Goal: Transaction & Acquisition: Purchase product/service

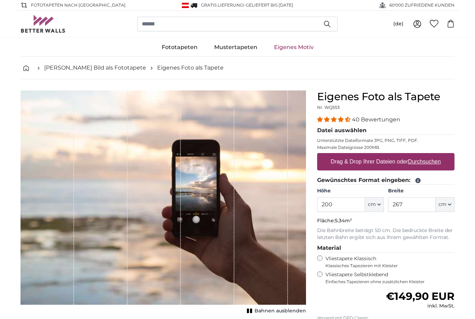
click at [381, 207] on button "cm" at bounding box center [374, 204] width 19 height 15
click at [347, 207] on input "200" at bounding box center [341, 204] width 48 height 15
type input "2"
type input "70"
click at [447, 208] on button "cm" at bounding box center [445, 204] width 19 height 15
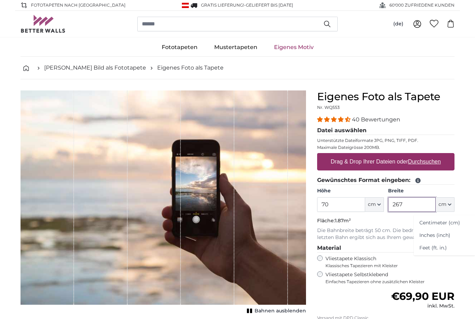
click at [418, 208] on input "267" at bounding box center [412, 204] width 48 height 15
type input "2"
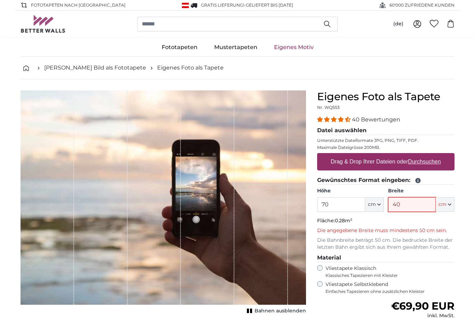
type input "4"
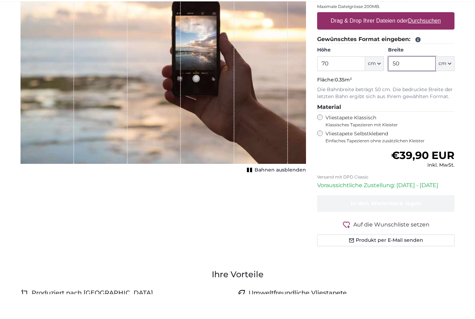
scroll to position [116, 0]
type input "50"
click at [317, 155] on div "Vliestapete Selbstklebend Einfaches Tapezieren ohne zusätzlichen Kleister" at bounding box center [385, 161] width 137 height 13
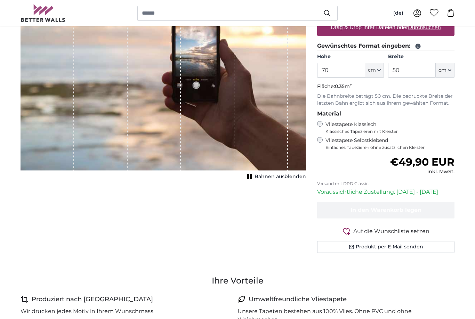
scroll to position [135, 0]
click at [317, 124] on div "Vliestapete Klassisch Klassisches Tapezieren mit Kleister" at bounding box center [385, 127] width 137 height 13
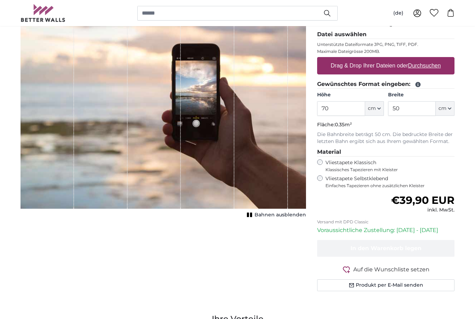
scroll to position [3, 0]
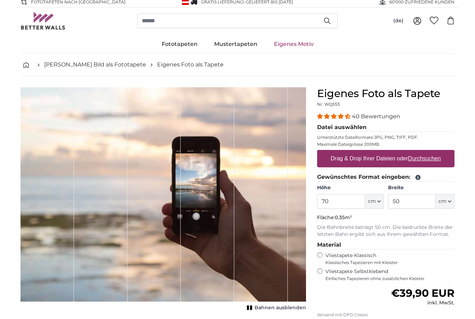
click at [167, 213] on div "1 of 1" at bounding box center [155, 194] width 54 height 214
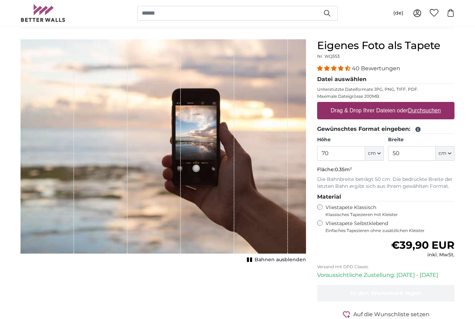
scroll to position [52, 0]
click at [434, 113] on u "Durchsuchen" at bounding box center [425, 110] width 33 height 6
click at [434, 104] on input "Drag & Drop Ihrer Dateien oder Durchsuchen" at bounding box center [385, 103] width 137 height 2
click at [433, 112] on u "Durchsuchen" at bounding box center [425, 110] width 33 height 6
click at [433, 104] on input "Drag & Drop Ihrer Dateien oder Durchsuchen" at bounding box center [385, 103] width 137 height 2
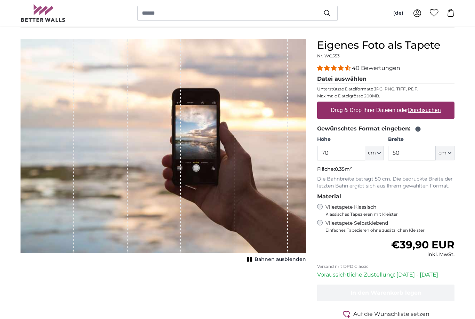
type input "**********"
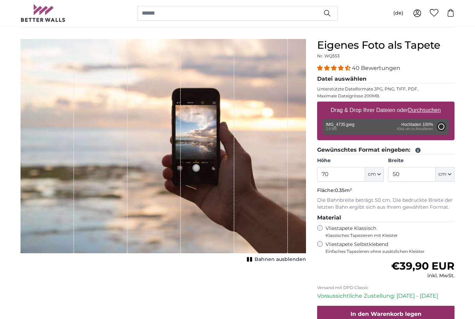
type input "200"
type input "150"
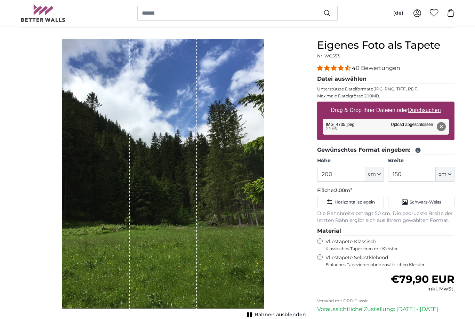
click at [374, 176] on span "cm" at bounding box center [372, 174] width 8 height 7
click at [345, 171] on input "200" at bounding box center [341, 174] width 48 height 15
type input "2"
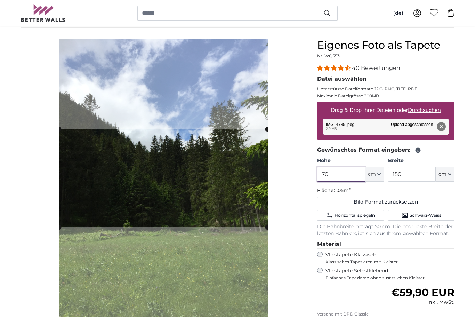
type input "70"
click at [423, 177] on input "150" at bounding box center [412, 174] width 48 height 15
type input "1"
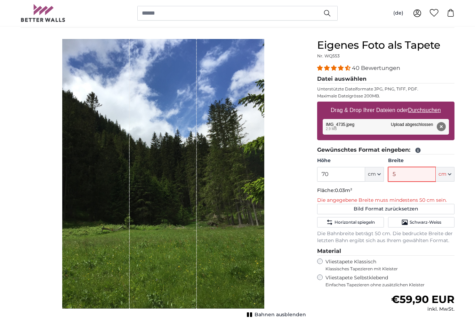
type input "50"
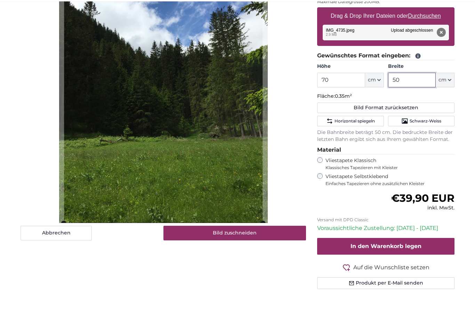
scroll to position [121, 0]
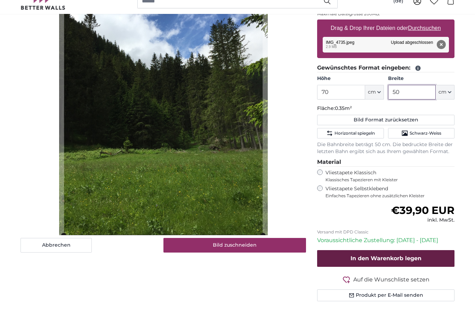
type input "50"
click at [429, 262] on button "In den Warenkorb legen" at bounding box center [385, 270] width 137 height 17
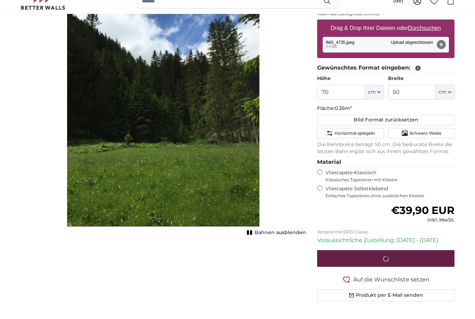
scroll to position [134, 0]
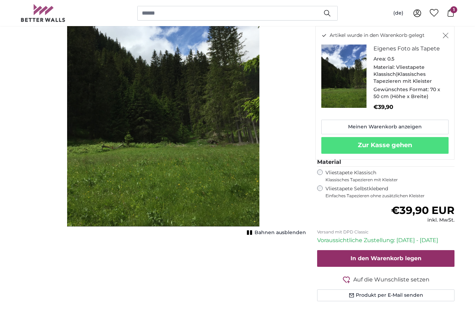
click at [447, 38] on icon "Schließen" at bounding box center [446, 36] width 6 height 6
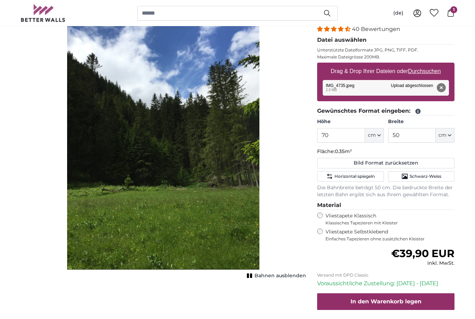
scroll to position [86, 0]
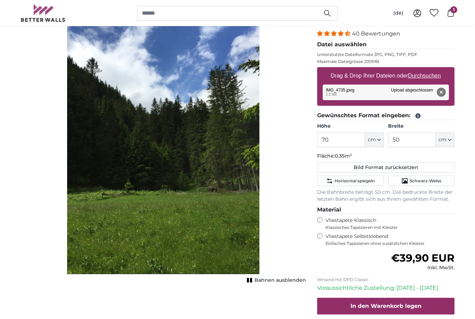
click at [427, 78] on u "Durchsuchen" at bounding box center [425, 76] width 33 height 6
click at [427, 69] on input "Drag & Drop Ihrer Dateien oder Durchsuchen" at bounding box center [385, 68] width 137 height 2
type input "**********"
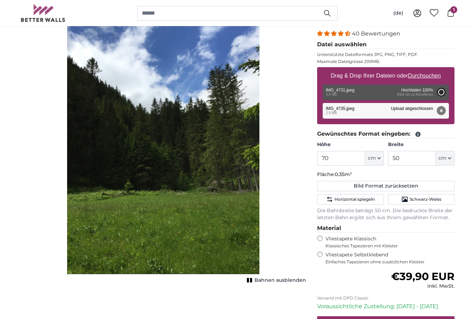
type input "200"
type input "150"
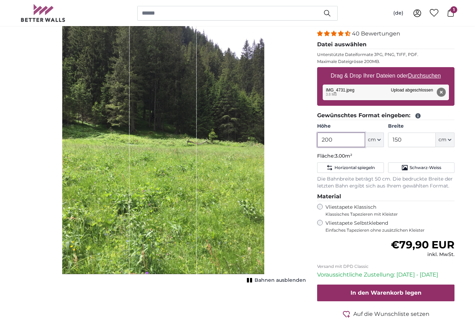
click at [358, 139] on input "200" at bounding box center [341, 140] width 48 height 15
type input "2"
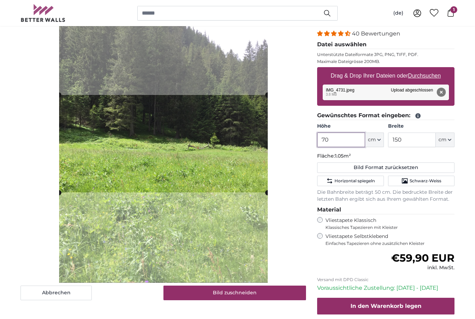
type input "70"
click at [416, 140] on input "150" at bounding box center [412, 140] width 48 height 15
type input "1"
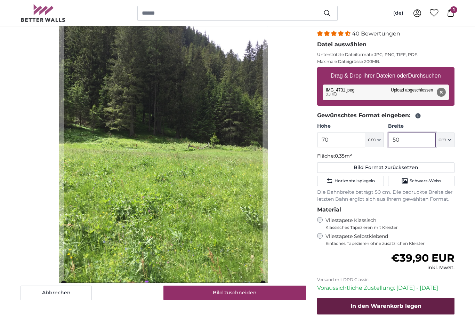
type input "50"
click at [391, 298] on button "In den Warenkorb legen" at bounding box center [385, 306] width 137 height 17
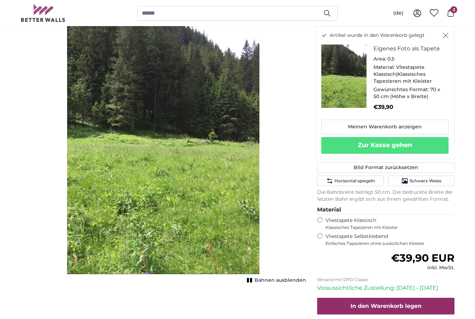
click at [427, 76] on div "Material: Vliestapete Klassisch|Klassisches Tapezieren mit Kleister" at bounding box center [409, 74] width 70 height 21
click at [448, 33] on button "Schließen" at bounding box center [446, 35] width 6 height 7
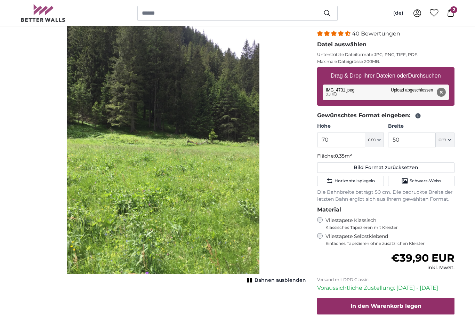
click at [430, 77] on u "Durchsuchen" at bounding box center [425, 76] width 33 height 6
click at [430, 69] on input "Drag & Drop Ihrer Dateien oder Durchsuchen" at bounding box center [385, 68] width 137 height 2
type input "**********"
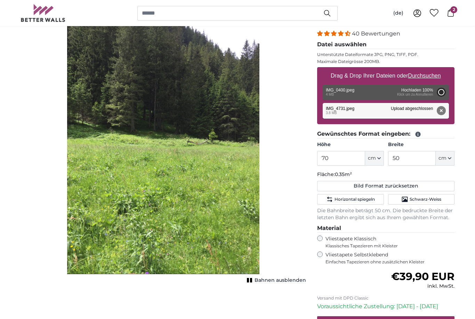
type input "200"
type input "150"
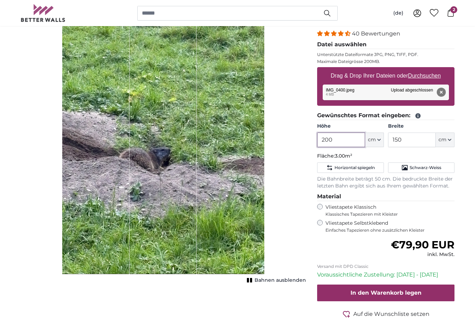
click at [348, 142] on input "200" at bounding box center [341, 140] width 48 height 15
type input "2"
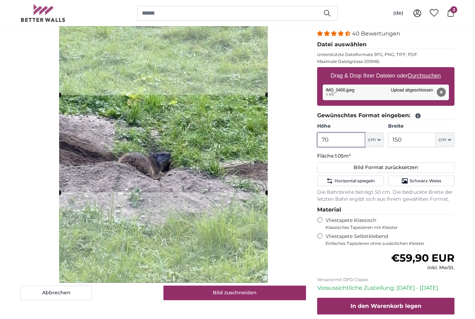
type input "70"
click at [425, 142] on input "150" at bounding box center [412, 140] width 48 height 15
type input "1"
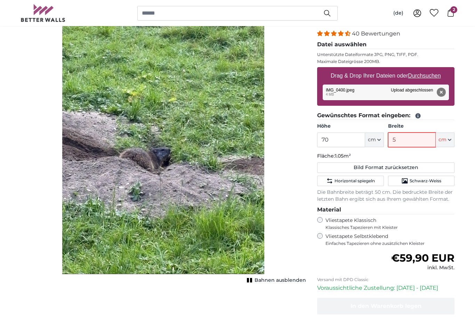
type input "50"
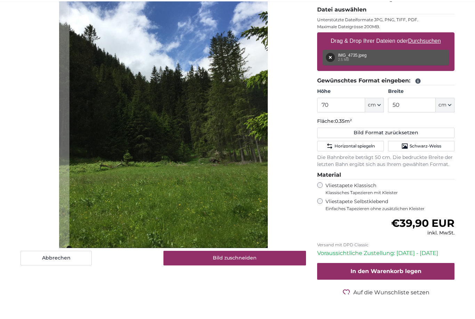
scroll to position [100, 0]
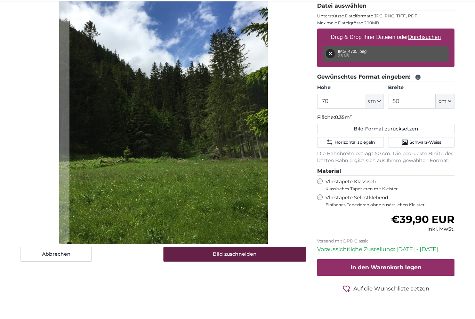
click at [231, 272] on button "Bild zuschneiden" at bounding box center [235, 279] width 143 height 15
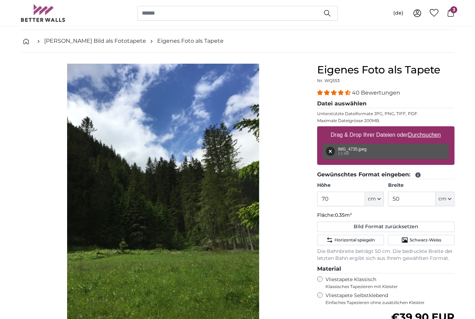
scroll to position [31, 0]
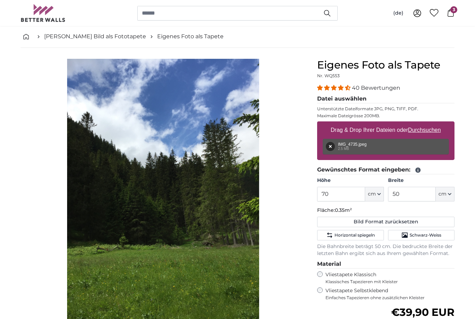
click at [160, 66] on div "1 of 1" at bounding box center [163, 194] width 192 height 270
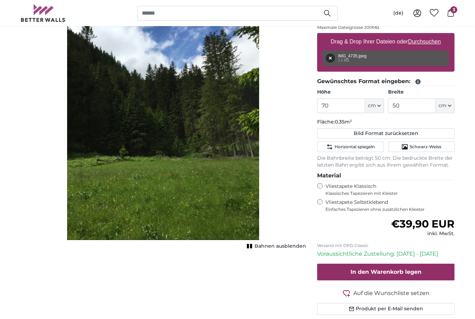
scroll to position [119, 0]
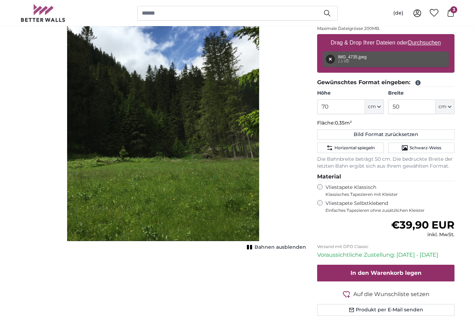
click at [278, 250] on span "Bahnen ausblenden" at bounding box center [281, 247] width 52 height 7
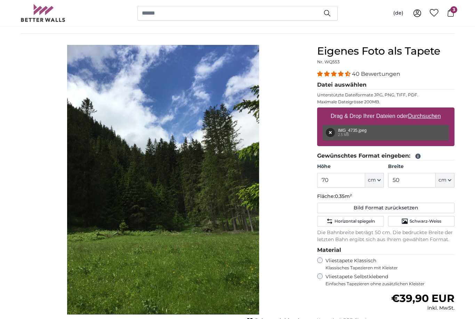
scroll to position [46, 0]
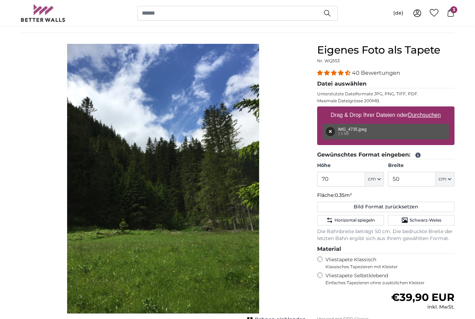
click at [208, 232] on img "1 of 1" at bounding box center [163, 179] width 192 height 270
click at [293, 245] on div "Bahnen einblenden" at bounding box center [164, 183] width 286 height 278
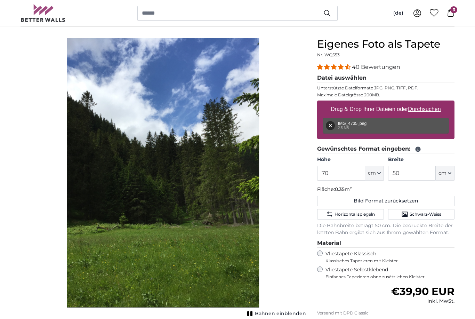
scroll to position [52, 0]
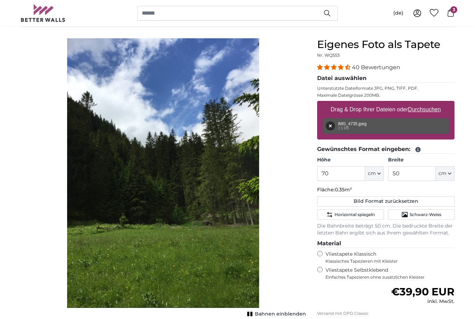
click at [197, 264] on img "1 of 1" at bounding box center [163, 173] width 192 height 270
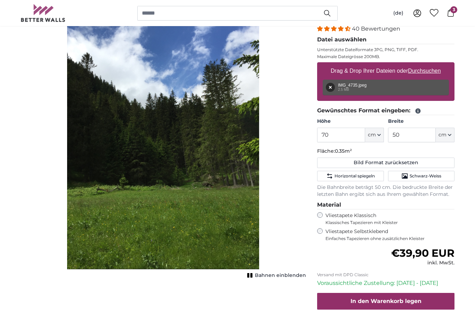
scroll to position [100, 0]
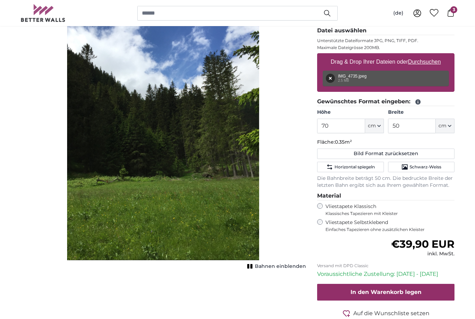
click at [274, 268] on span "Bahnen einblenden" at bounding box center [280, 266] width 51 height 7
click at [251, 269] on icon "1 of 1" at bounding box center [249, 266] width 7 height 5
click at [282, 269] on span "Bahnen einblenden" at bounding box center [280, 266] width 51 height 7
click at [249, 269] on rect "1 of 1" at bounding box center [248, 266] width 2 height 5
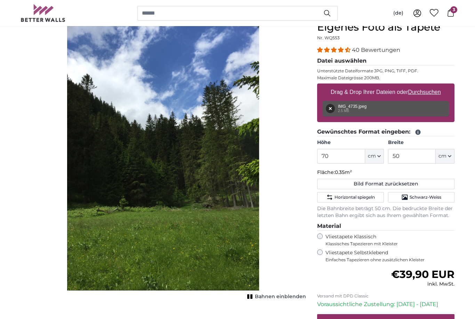
scroll to position [70, 0]
click at [452, 15] on icon at bounding box center [451, 13] width 8 height 8
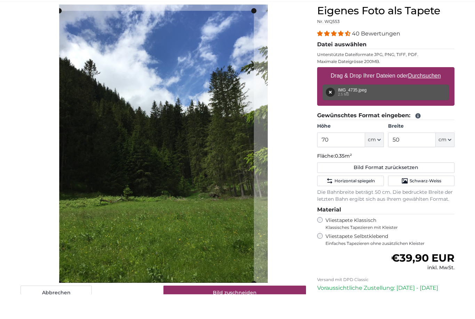
scroll to position [61, 0]
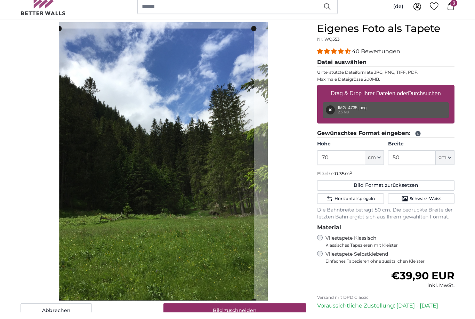
click at [292, 267] on div "Abbrechen Bild zuschneiden" at bounding box center [164, 177] width 286 height 296
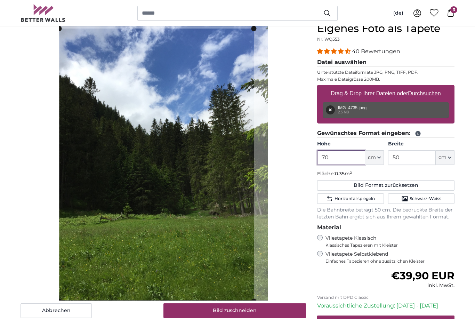
click at [342, 163] on input "70" at bounding box center [341, 157] width 48 height 15
type input "7"
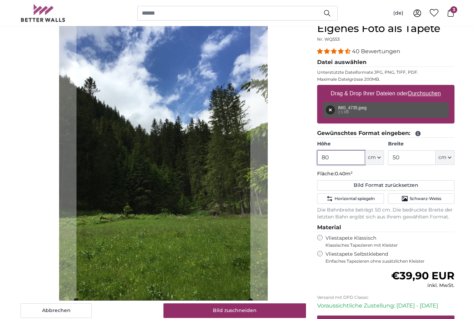
type input "8"
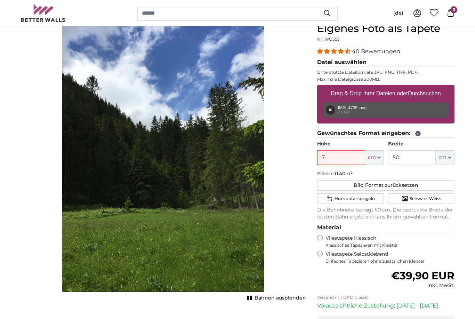
type input "70"
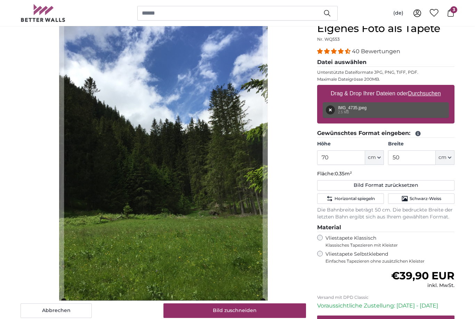
click at [455, 13] on span "3" at bounding box center [454, 9] width 7 height 7
